Goal: Transaction & Acquisition: Book appointment/travel/reservation

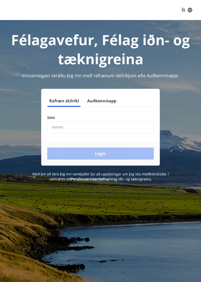
click at [63, 126] on input "phone" at bounding box center [100, 127] width 106 height 12
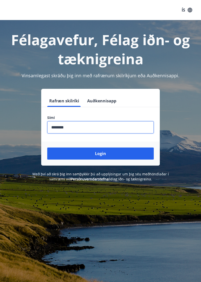
type input "********"
click at [125, 154] on button "Login" at bounding box center [100, 154] width 106 height 12
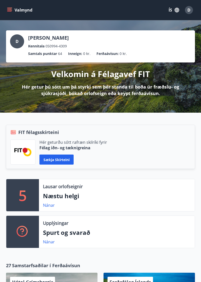
click at [171, 11] on button "ÍS" at bounding box center [174, 10] width 16 height 9
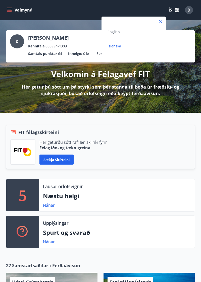
click at [114, 31] on span "English" at bounding box center [113, 31] width 12 height 5
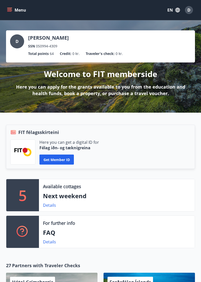
click at [125, 197] on p "Next weekend" at bounding box center [117, 196] width 148 height 9
click at [69, 198] on p "Next weekend" at bounding box center [117, 196] width 148 height 9
click at [16, 189] on div "5" at bounding box center [22, 195] width 33 height 32
click at [51, 207] on link "Details" at bounding box center [49, 206] width 13 height 6
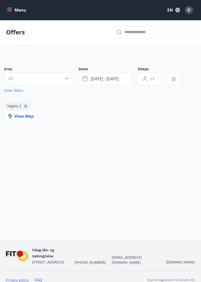
type input "*"
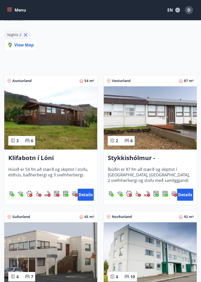
scroll to position [70, 0]
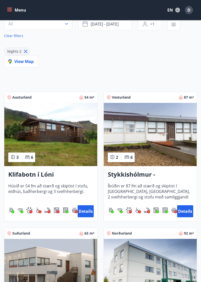
click at [169, 149] on img at bounding box center [150, 134] width 93 height 63
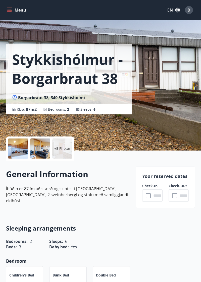
click at [37, 153] on div at bounding box center [40, 149] width 20 height 20
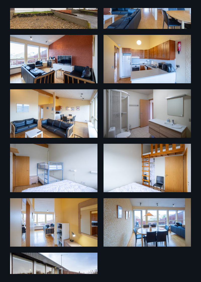
scroll to position [77, 0]
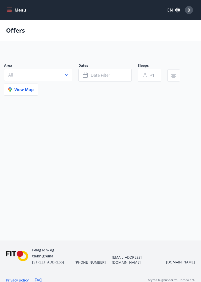
scroll to position [21, 0]
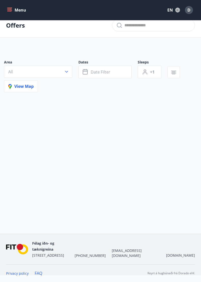
type input "*"
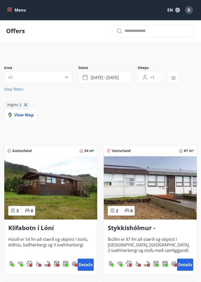
scroll to position [0, 0]
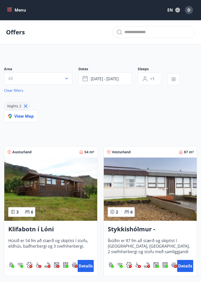
click at [108, 79] on span "[DATE] - [DATE]" at bounding box center [105, 79] width 28 height 6
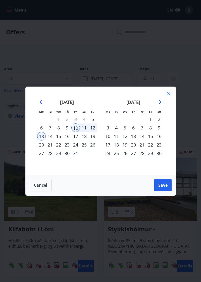
click at [157, 103] on icon "Move forward to switch to the next month." at bounding box center [159, 102] width 6 height 6
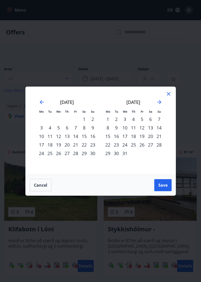
click at [159, 104] on icon "Move forward to switch to the next month." at bounding box center [159, 102] width 6 height 6
click at [132, 130] on div "8" at bounding box center [133, 128] width 9 height 9
click at [158, 132] on div "11" at bounding box center [159, 128] width 9 height 9
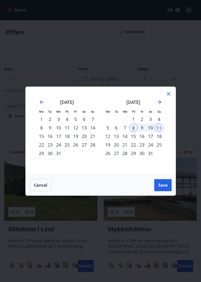
click at [161, 190] on button "Save" at bounding box center [162, 185] width 17 height 12
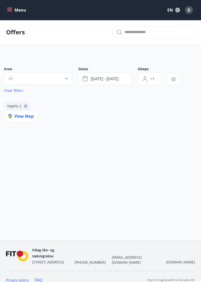
click at [149, 83] on button "+1" at bounding box center [150, 79] width 24 height 13
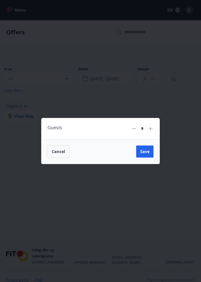
click at [149, 131] on icon at bounding box center [150, 129] width 6 height 6
click at [146, 132] on div "*" at bounding box center [142, 128] width 11 height 9
click at [152, 131] on icon at bounding box center [150, 129] width 6 height 6
type input "*"
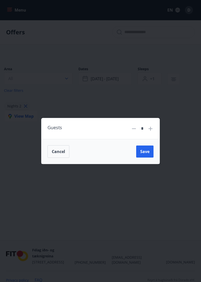
click at [145, 157] on button "Save" at bounding box center [144, 152] width 17 height 12
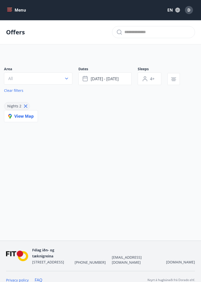
click at [61, 76] on button "All" at bounding box center [38, 79] width 68 height 12
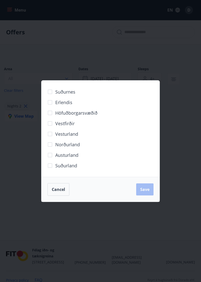
click at [148, 192] on div "Cancel Save" at bounding box center [100, 189] width 106 height 13
click at [143, 193] on div "Cancel Save" at bounding box center [100, 189] width 106 height 13
click at [62, 191] on span "Cancel" at bounding box center [58, 190] width 13 height 6
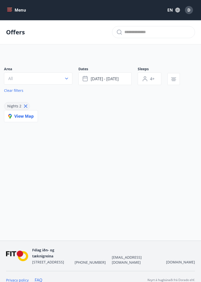
click at [67, 79] on icon "button" at bounding box center [66, 78] width 5 height 5
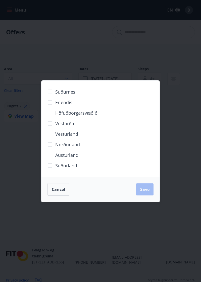
click at [71, 93] on span "Suðurnes" at bounding box center [65, 92] width 20 height 7
click at [63, 105] on span "Erlendis" at bounding box center [63, 102] width 17 height 7
click at [75, 115] on span "Höfuðborgarsvæðið" at bounding box center [76, 113] width 42 height 7
click at [76, 159] on label "Austurland" at bounding box center [62, 155] width 34 height 11
click at [70, 148] on label "Norðurland" at bounding box center [62, 144] width 35 height 11
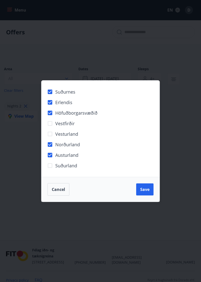
click at [69, 140] on label "Norðurland" at bounding box center [62, 144] width 35 height 11
click at [66, 130] on label "Vesturland" at bounding box center [61, 134] width 33 height 11
click at [66, 126] on span "Vestfirðir" at bounding box center [64, 123] width 19 height 7
click at [141, 194] on button "Save" at bounding box center [144, 190] width 17 height 12
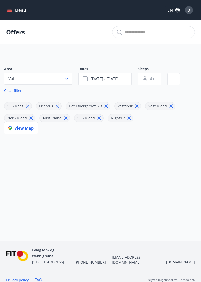
click at [22, 11] on button "Menu" at bounding box center [17, 10] width 22 height 9
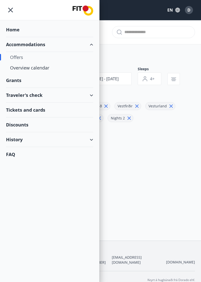
click at [12, 31] on div "Home" at bounding box center [49, 29] width 87 height 15
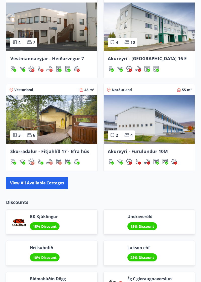
scroll to position [457, 0]
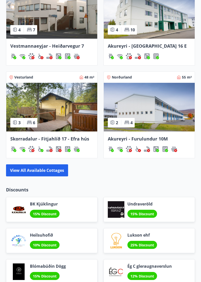
click at [41, 172] on button "View all available cottages" at bounding box center [37, 170] width 62 height 12
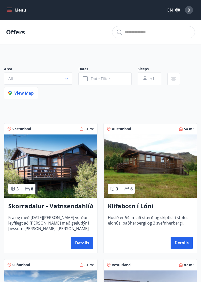
click at [110, 77] on span "Date filter" at bounding box center [101, 79] width 20 height 6
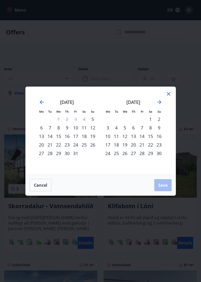
click at [156, 105] on icon "Move forward to switch to the next month." at bounding box center [159, 102] width 6 height 6
click at [157, 105] on icon "Move forward to switch to the next month." at bounding box center [159, 102] width 6 height 6
click at [133, 132] on div "8" at bounding box center [133, 128] width 9 height 9
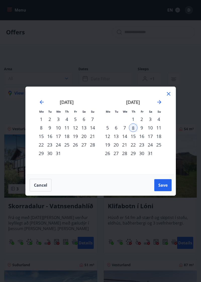
click at [157, 132] on div "11" at bounding box center [158, 128] width 9 height 9
click at [161, 191] on button "Save" at bounding box center [162, 185] width 17 height 12
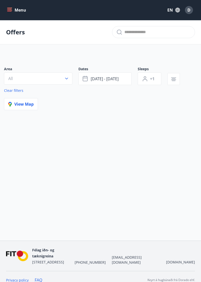
click at [150, 80] on button "+1" at bounding box center [150, 79] width 24 height 13
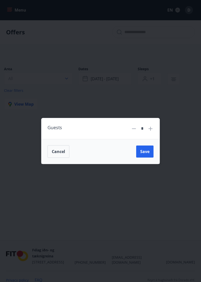
click at [145, 133] on input "*" at bounding box center [142, 128] width 7 height 9
click at [149, 132] on icon at bounding box center [150, 129] width 6 height 6
click at [151, 132] on icon at bounding box center [150, 129] width 6 height 6
click at [145, 154] on span "Save" at bounding box center [144, 152] width 9 height 6
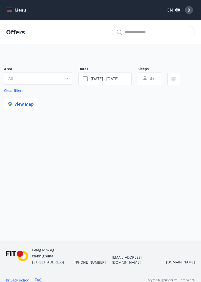
click at [113, 78] on span "[DATE] - [DATE]" at bounding box center [105, 79] width 28 height 6
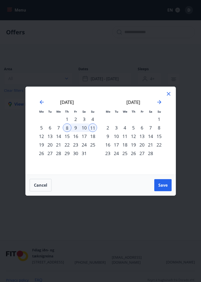
click at [76, 132] on div "9" at bounding box center [75, 128] width 9 height 9
click at [94, 132] on div "11" at bounding box center [92, 128] width 9 height 9
click at [159, 188] on span "Save" at bounding box center [162, 186] width 9 height 6
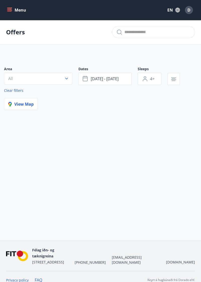
click at [108, 77] on span "[DATE] - [DATE]" at bounding box center [105, 79] width 28 height 6
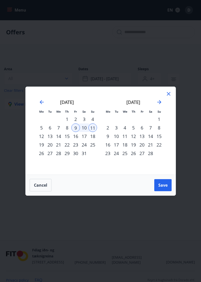
click at [74, 141] on div "16" at bounding box center [75, 136] width 9 height 9
click at [91, 149] on div "25" at bounding box center [92, 145] width 9 height 9
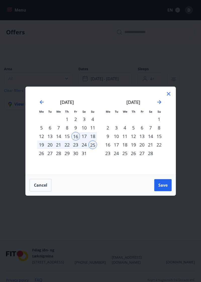
click at [93, 141] on div "18" at bounding box center [92, 136] width 9 height 9
click at [73, 141] on div "16" at bounding box center [75, 136] width 9 height 9
click at [93, 141] on div "18" at bounding box center [92, 136] width 9 height 9
click at [167, 191] on button "Save" at bounding box center [162, 185] width 17 height 12
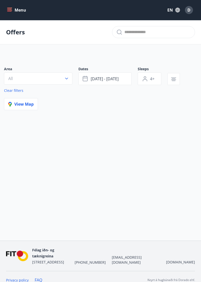
click at [123, 77] on button "[DATE] - [DATE]" at bounding box center [104, 79] width 53 height 13
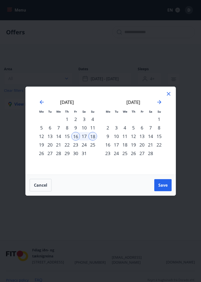
click at [73, 149] on div "23" at bounding box center [75, 145] width 9 height 9
click at [94, 149] on div "25" at bounding box center [92, 145] width 9 height 9
click at [162, 191] on button "Save" at bounding box center [162, 185] width 17 height 12
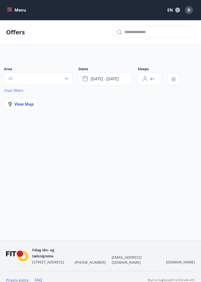
click at [118, 82] on button "[DATE] - [DATE]" at bounding box center [104, 79] width 53 height 13
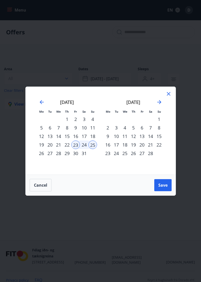
click at [68, 149] on div "22" at bounding box center [67, 145] width 9 height 9
click at [95, 149] on div "25" at bounding box center [92, 145] width 9 height 9
click at [160, 191] on button "Save" at bounding box center [162, 185] width 17 height 12
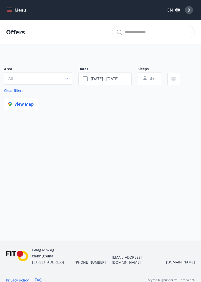
click at [12, 32] on p "Offers" at bounding box center [15, 32] width 19 height 9
click at [17, 36] on p "Offers" at bounding box center [15, 32] width 19 height 9
click at [17, 12] on button "Menu" at bounding box center [17, 10] width 22 height 9
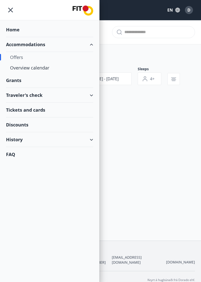
click at [18, 60] on div "Offers" at bounding box center [49, 57] width 79 height 11
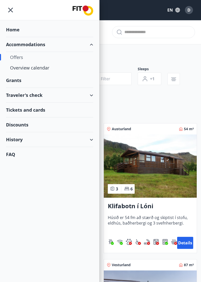
type input "*"
click at [27, 47] on div "Accommodations" at bounding box center [49, 44] width 87 height 15
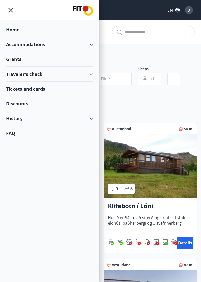
click at [183, 96] on div "Area All Dates Date filter Sleeps +1 View map" at bounding box center [100, 83] width 193 height 33
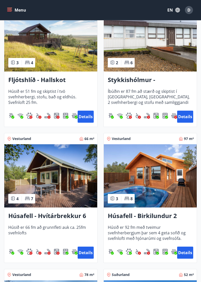
scroll to position [263, 0]
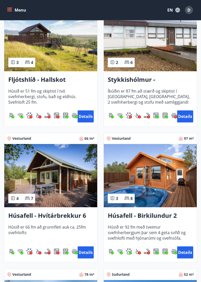
click at [174, 195] on img at bounding box center [150, 175] width 93 height 63
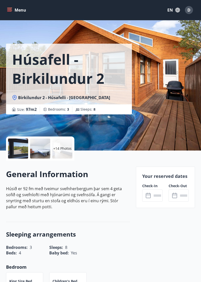
click at [65, 148] on p "+14 Photos" at bounding box center [62, 148] width 18 height 5
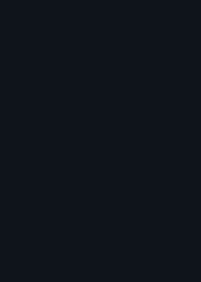
scroll to position [273, 0]
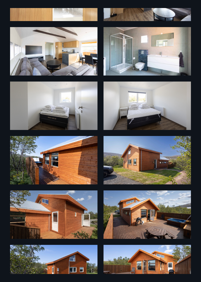
click at [55, 156] on img at bounding box center [53, 160] width 87 height 48
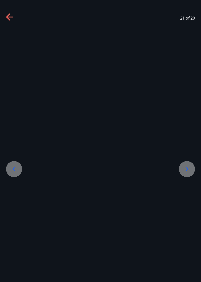
click at [179, 185] on div at bounding box center [100, 151] width 201 height 246
click at [191, 173] on icon at bounding box center [187, 169] width 8 height 8
click at [8, 18] on icon at bounding box center [8, 16] width 4 height 7
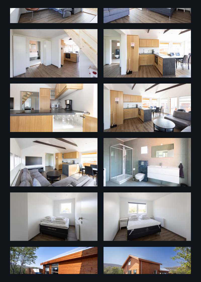
scroll to position [163, 0]
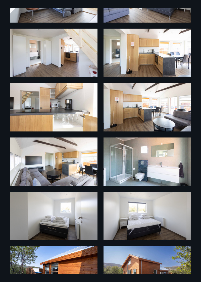
click at [44, 167] on img at bounding box center [53, 162] width 87 height 48
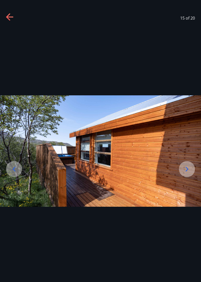
click at [11, 19] on icon at bounding box center [10, 17] width 8 height 8
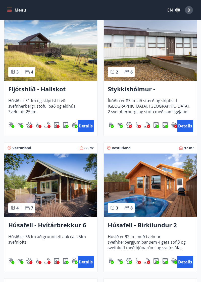
scroll to position [254, 0]
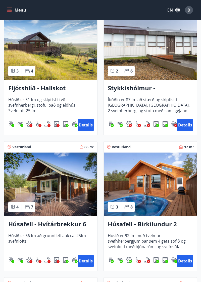
click at [128, 237] on span "Húsið er 92 fm með tveimur svefnherbergjum þar sem 4 geta sofið og svefnlofti m…" at bounding box center [150, 241] width 85 height 17
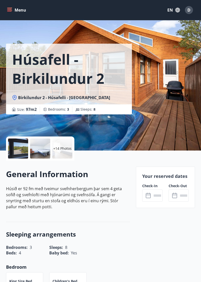
click at [155, 199] on input "text" at bounding box center [157, 196] width 11 height 12
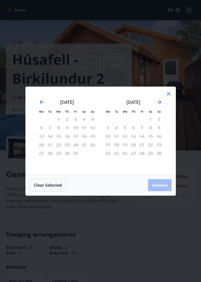
click at [160, 104] on icon "Move forward to switch to the next month." at bounding box center [159, 102] width 6 height 6
click at [157, 102] on icon "Move forward to switch to the next month." at bounding box center [159, 102] width 6 height 6
click at [161, 104] on icon "Move forward to switch to the next month." at bounding box center [159, 102] width 6 height 6
click at [160, 104] on icon "Move forward to switch to the next month." at bounding box center [159, 102] width 6 height 6
click at [161, 103] on icon "Move forward to switch to the next month." at bounding box center [159, 102] width 6 height 6
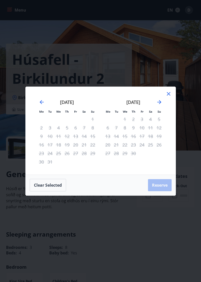
click at [161, 104] on icon "Move forward to switch to the next month." at bounding box center [159, 102] width 6 height 6
click at [158, 104] on icon "Move forward to switch to the next month." at bounding box center [159, 102] width 6 height 6
click at [127, 237] on div "Mo Tu We Th Fr Sa Su Mo Tu We Th Fr Sa Su [DATE] 1 2 3 4 5 6 7 8 9 10 11 12 13 …" at bounding box center [100, 141] width 201 height 282
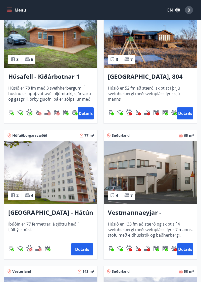
scroll to position [551, 0]
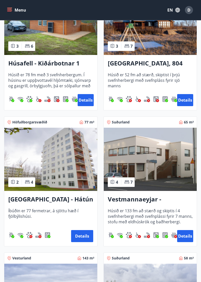
click at [30, 202] on h3 "[GEOGRAPHIC_DATA] - Hátún 4" at bounding box center [50, 199] width 85 height 9
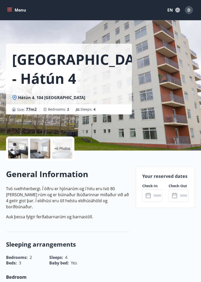
click at [153, 193] on input "text" at bounding box center [157, 196] width 11 height 12
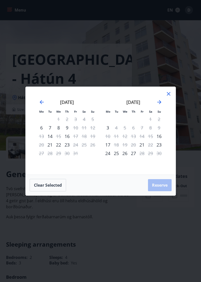
click at [160, 105] on icon "Move forward to switch to the next month." at bounding box center [159, 102] width 6 height 6
click at [162, 105] on icon "Move forward to switch to the next month." at bounding box center [159, 102] width 6 height 6
click at [159, 105] on icon "Move forward to switch to the next month." at bounding box center [159, 102] width 6 height 6
click at [39, 105] on icon "Move backward to switch to the previous month." at bounding box center [42, 102] width 6 height 6
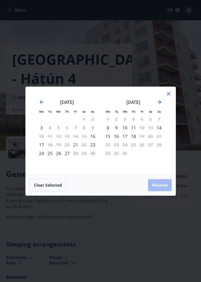
click at [44, 192] on button "Clear selected" at bounding box center [48, 185] width 36 height 13
click at [37, 192] on button "Clear selected" at bounding box center [48, 185] width 36 height 13
click at [166, 97] on icon at bounding box center [168, 94] width 6 height 6
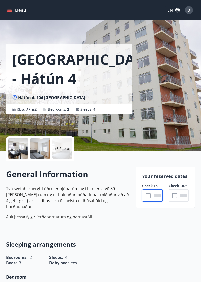
click at [27, 153] on div at bounding box center [18, 149] width 20 height 20
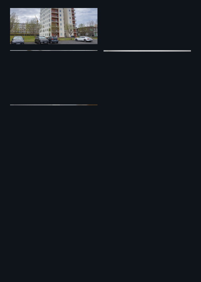
scroll to position [54, 0]
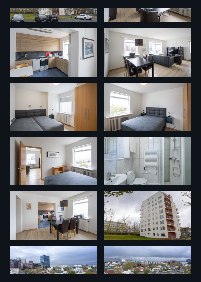
click at [52, 271] on img at bounding box center [53, 270] width 87 height 48
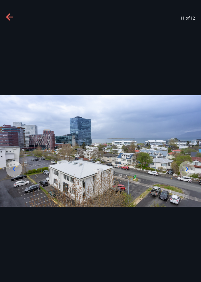
click at [5, 174] on img at bounding box center [100, 151] width 201 height 112
click at [9, 177] on div at bounding box center [14, 169] width 16 height 16
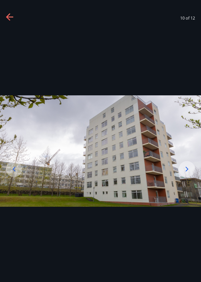
click at [12, 18] on icon at bounding box center [10, 17] width 8 height 8
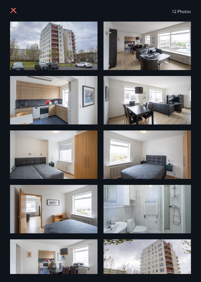
scroll to position [0, 0]
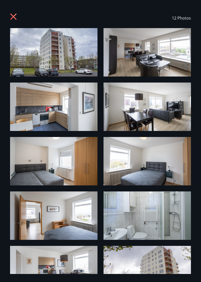
click at [16, 18] on icon at bounding box center [13, 17] width 6 height 6
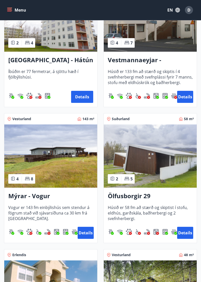
scroll to position [691, 0]
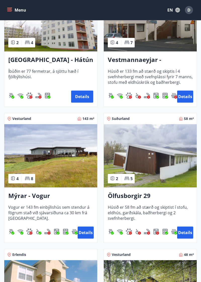
click at [30, 198] on h3 "Mýrar - Vogur" at bounding box center [50, 196] width 85 height 9
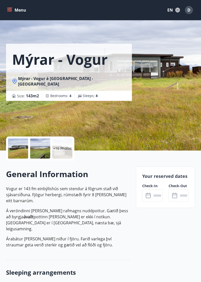
click at [158, 200] on input "text" at bounding box center [157, 196] width 11 height 12
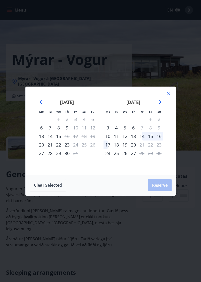
click at [156, 105] on icon "Move forward to switch to the next month." at bounding box center [159, 102] width 6 height 6
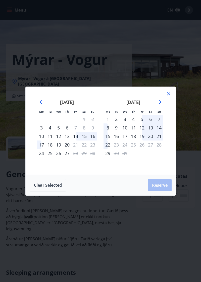
click at [158, 104] on icon "Move forward to switch to the next month." at bounding box center [159, 102] width 4 height 4
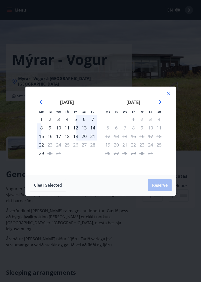
click at [166, 97] on icon at bounding box center [168, 94] width 6 height 6
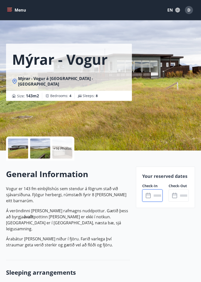
click at [20, 148] on div at bounding box center [18, 149] width 20 height 20
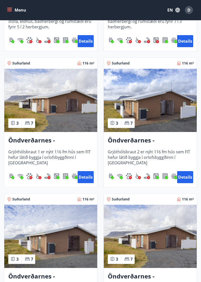
scroll to position [1289, 0]
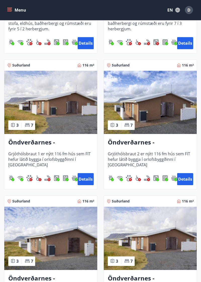
click at [160, 119] on img at bounding box center [150, 102] width 93 height 63
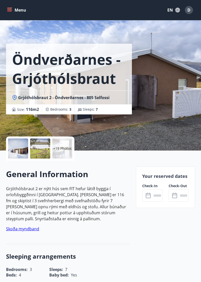
click at [22, 150] on div at bounding box center [18, 149] width 20 height 20
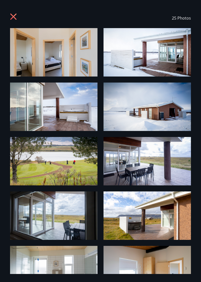
click at [15, 18] on icon at bounding box center [14, 17] width 8 height 8
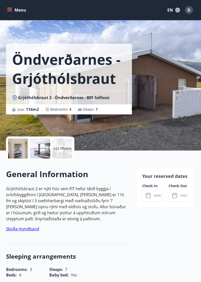
click at [154, 195] on input "text" at bounding box center [157, 196] width 11 height 12
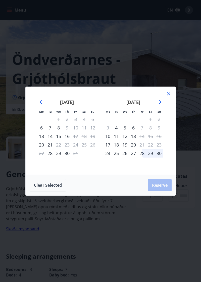
click at [158, 102] on icon "Move forward to switch to the next month." at bounding box center [159, 102] width 6 height 6
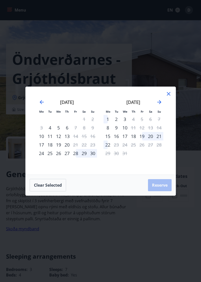
click at [157, 104] on icon "Move forward to switch to the next month." at bounding box center [159, 102] width 6 height 6
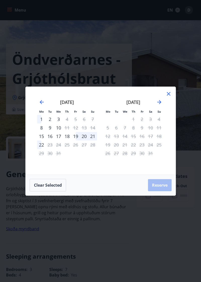
click at [165, 97] on div at bounding box center [168, 95] width 6 height 8
click at [171, 96] on icon at bounding box center [168, 94] width 6 height 6
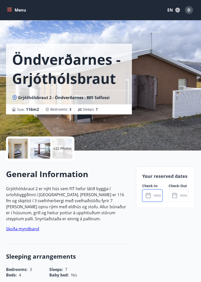
click at [23, 150] on div at bounding box center [18, 149] width 20 height 20
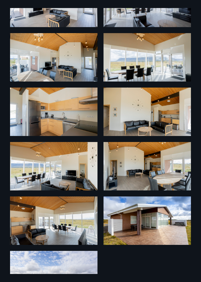
scroll to position [458, 0]
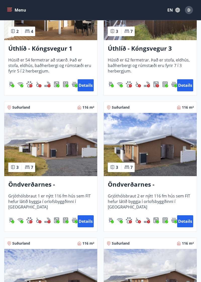
scroll to position [1247, 0]
click at [119, 182] on h3 "Öndverðarnes - Grjóthólsbraut 2" at bounding box center [150, 184] width 85 height 9
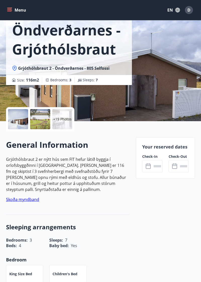
scroll to position [35, 0]
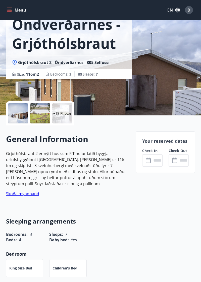
click at [59, 115] on p "+19 Photos" at bounding box center [62, 113] width 18 height 5
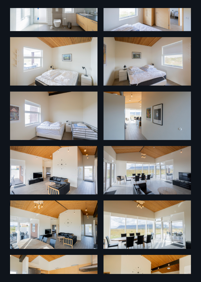
scroll to position [260, 0]
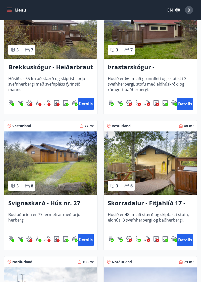
scroll to position [1767, 0]
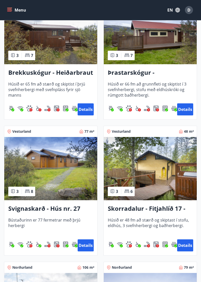
click at [84, 133] on div "77 m²" at bounding box center [86, 131] width 15 height 5
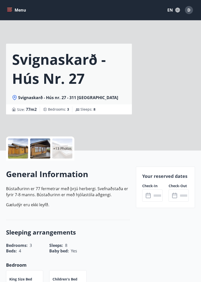
click at [154, 192] on input "text" at bounding box center [157, 196] width 11 height 12
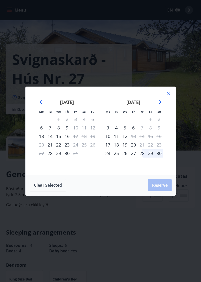
click at [159, 101] on icon "Move forward to switch to the next month." at bounding box center [159, 102] width 6 height 6
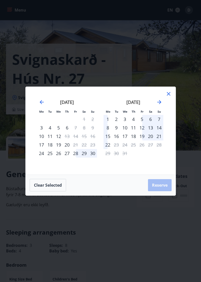
click at [157, 100] on icon "Move forward to switch to the next month." at bounding box center [159, 102] width 6 height 6
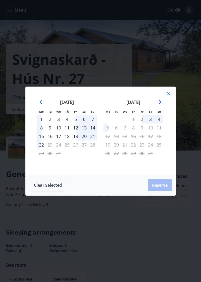
click at [159, 105] on icon "Move forward to switch to the next month." at bounding box center [159, 102] width 6 height 6
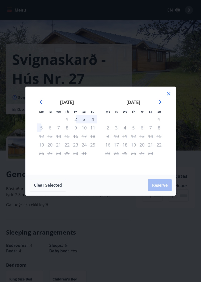
click at [125, 243] on div "Mo Tu We Th Fr Sa Su Mo Tu We Th Fr Sa Su [DATE] 1 2 3 4 5 6 7 8 9 10 11 12 13 …" at bounding box center [100, 141] width 201 height 282
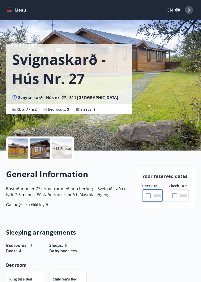
click at [27, 146] on div at bounding box center [18, 149] width 20 height 20
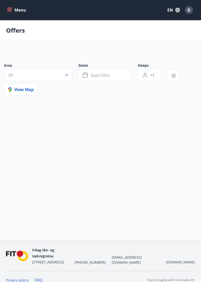
scroll to position [21, 0]
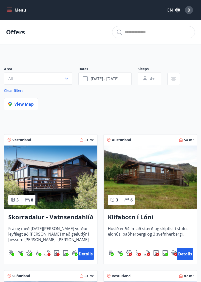
type input "*"
